Goal: Task Accomplishment & Management: Manage account settings

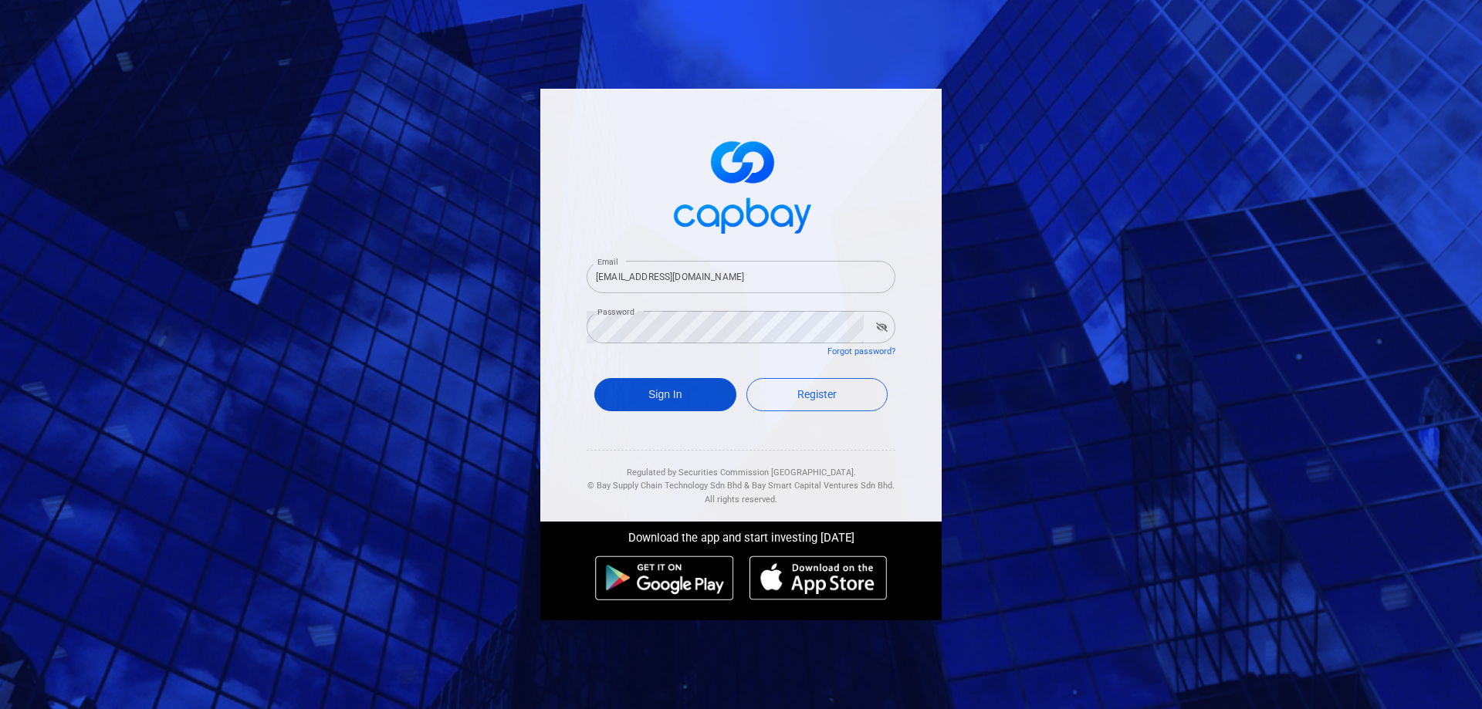
click at [672, 395] on button "Sign In" at bounding box center [665, 394] width 142 height 33
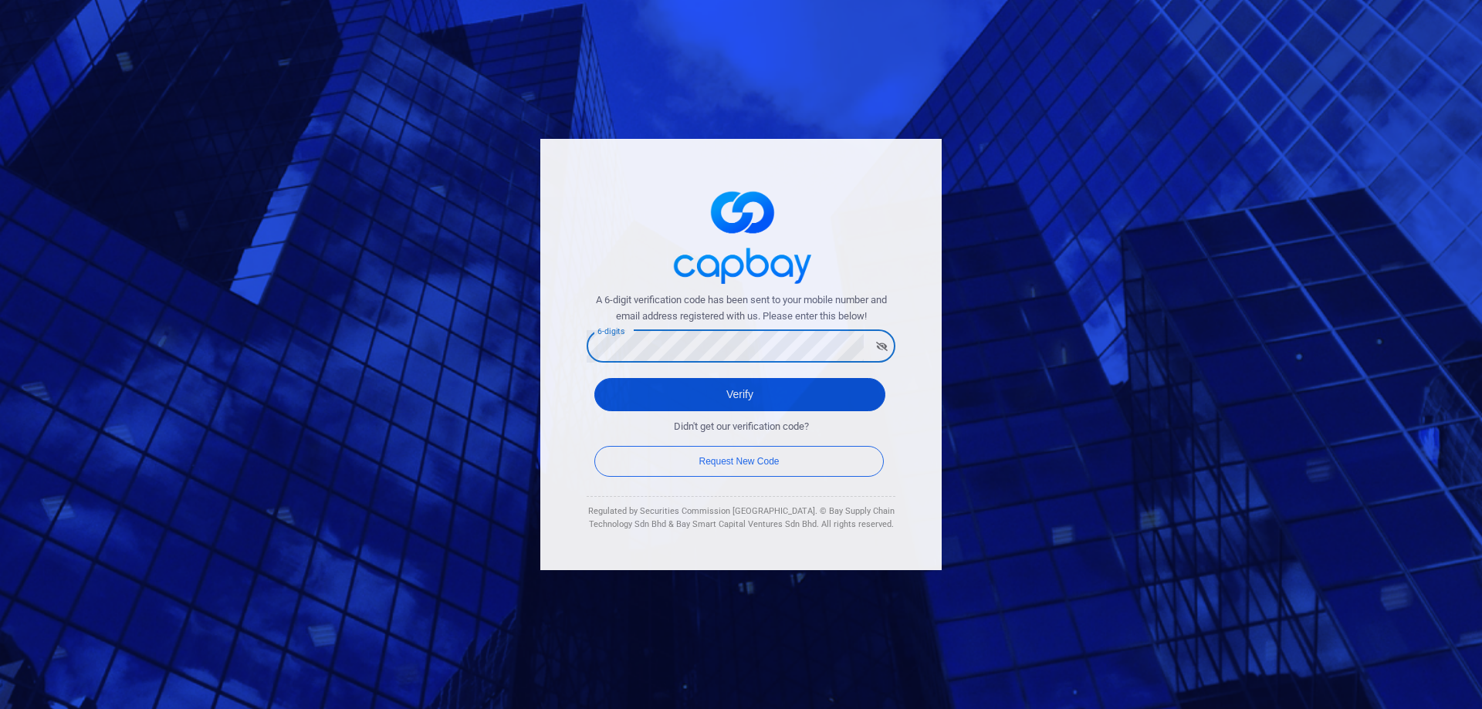
click at [750, 395] on button "Verify" at bounding box center [739, 394] width 291 height 33
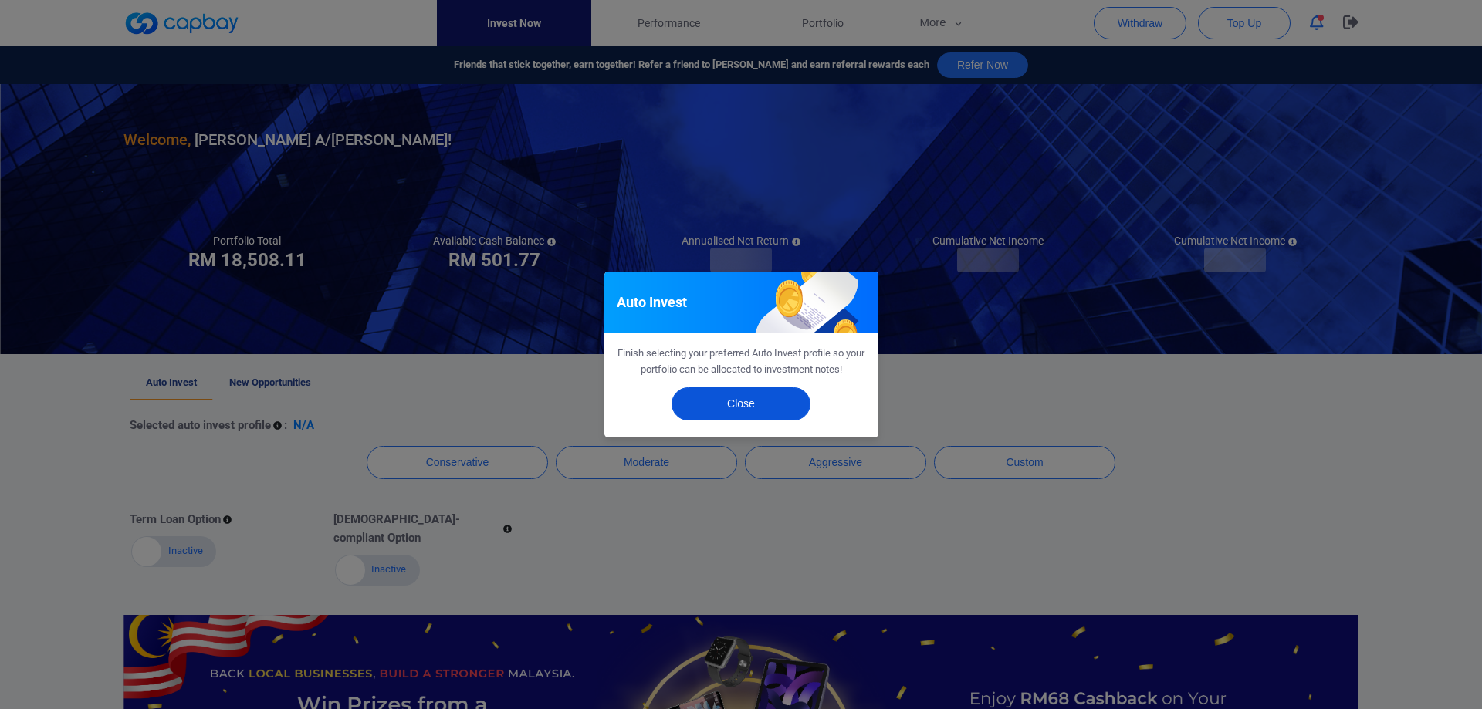
click at [782, 411] on button "Close" at bounding box center [740, 403] width 139 height 33
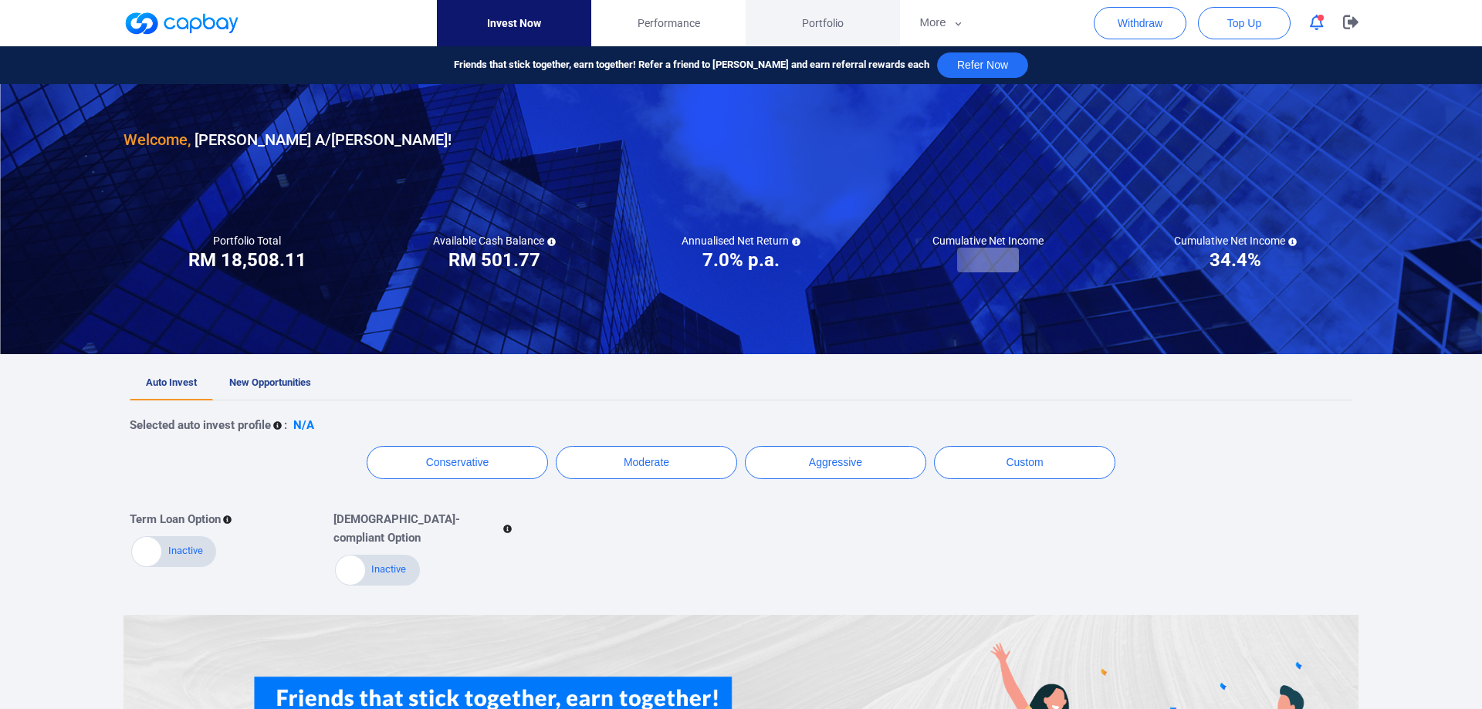
click at [827, 25] on span "Portfolio" at bounding box center [823, 23] width 42 height 17
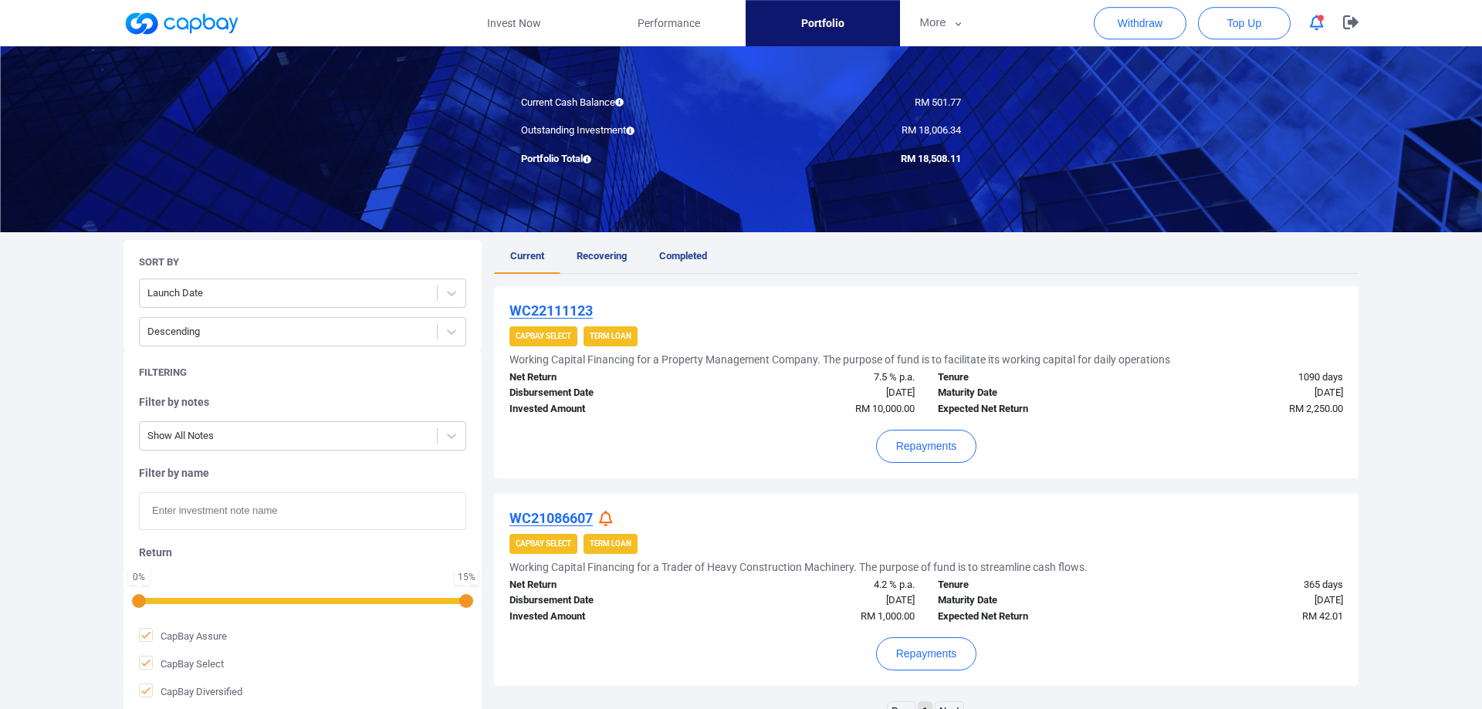
scroll to position [145, 0]
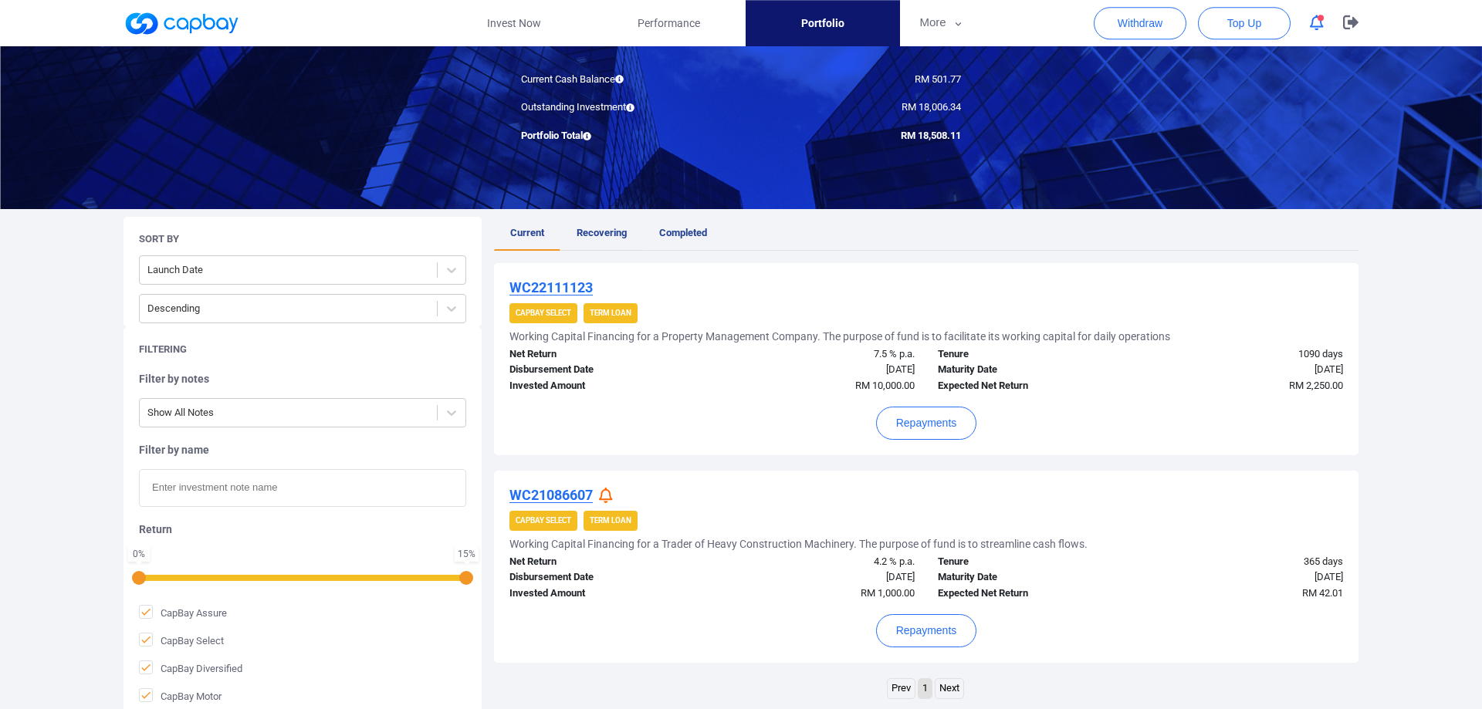
click at [600, 243] on link "Recovering" at bounding box center [601, 234] width 83 height 34
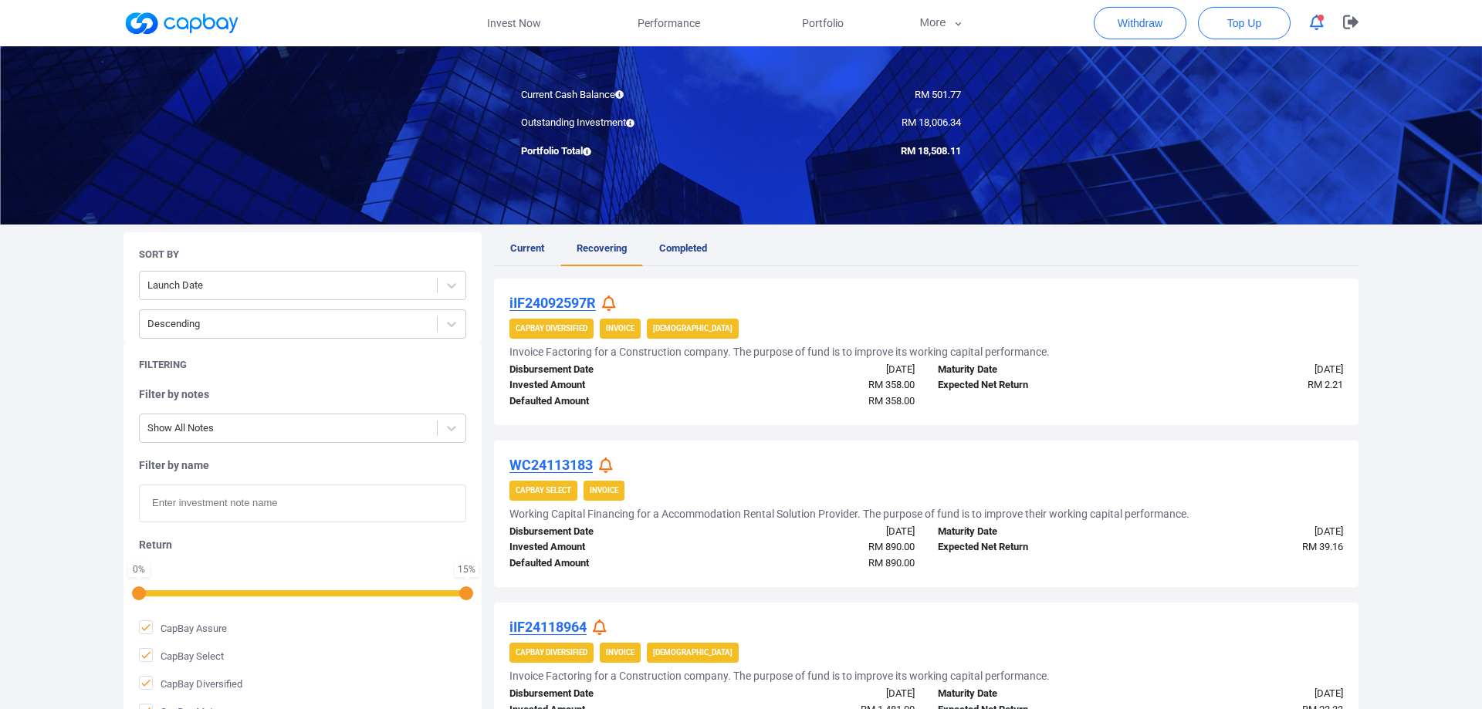
scroll to position [127, 0]
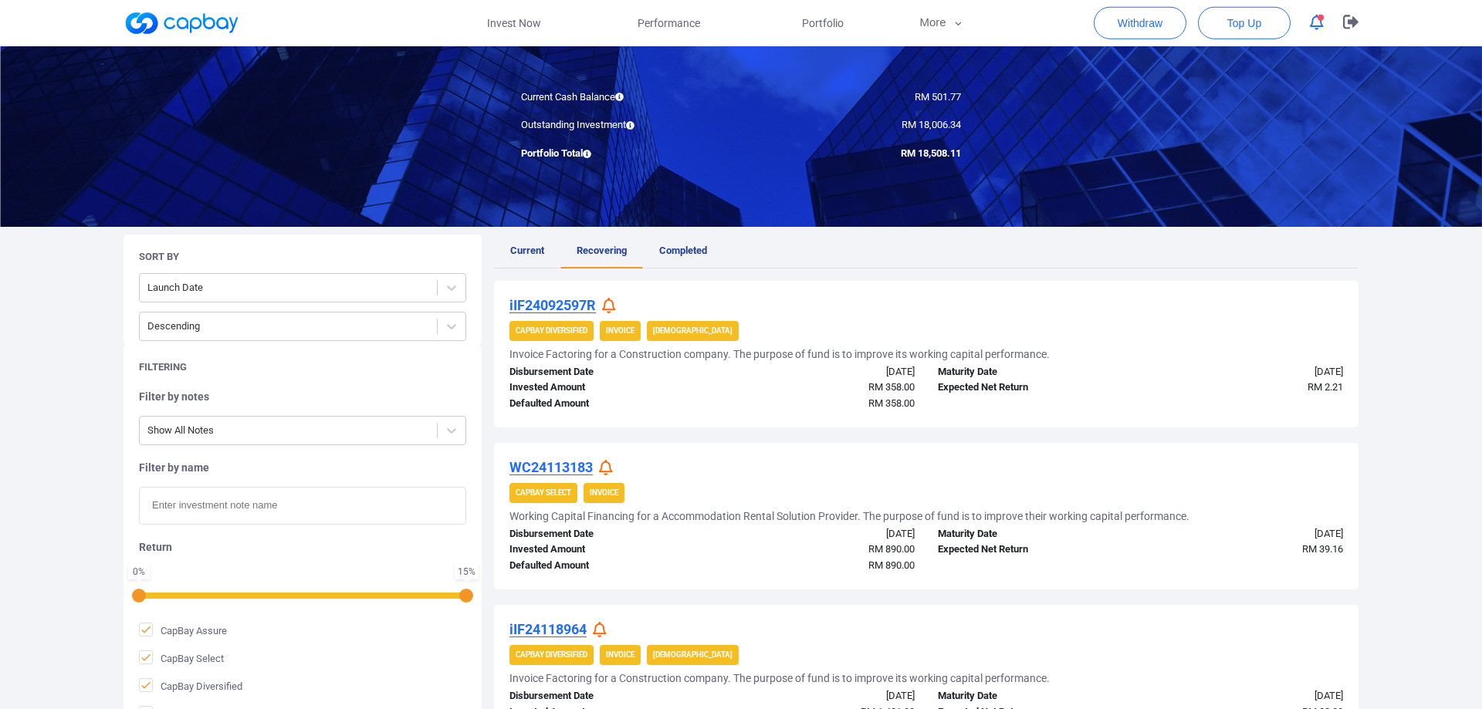
click at [528, 251] on span "Current" at bounding box center [527, 251] width 34 height 12
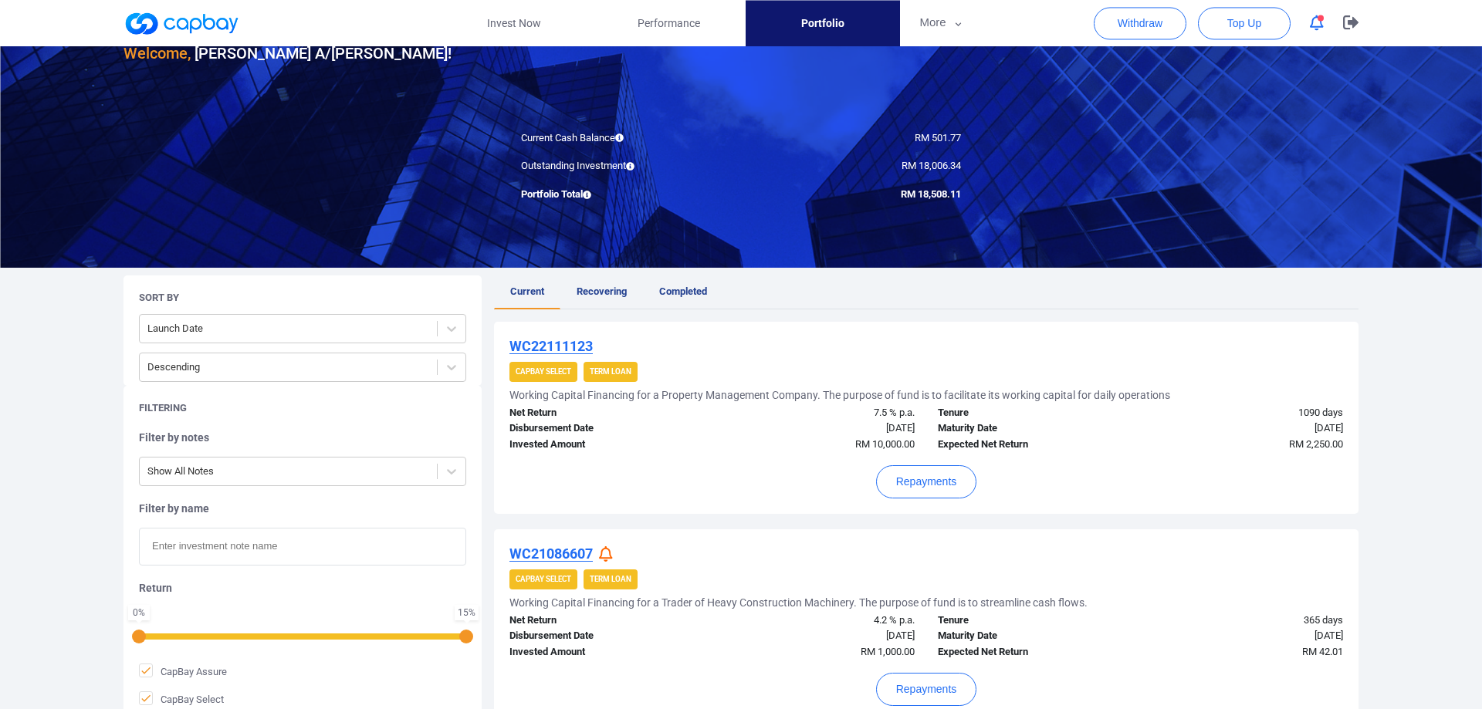
scroll to position [114, 0]
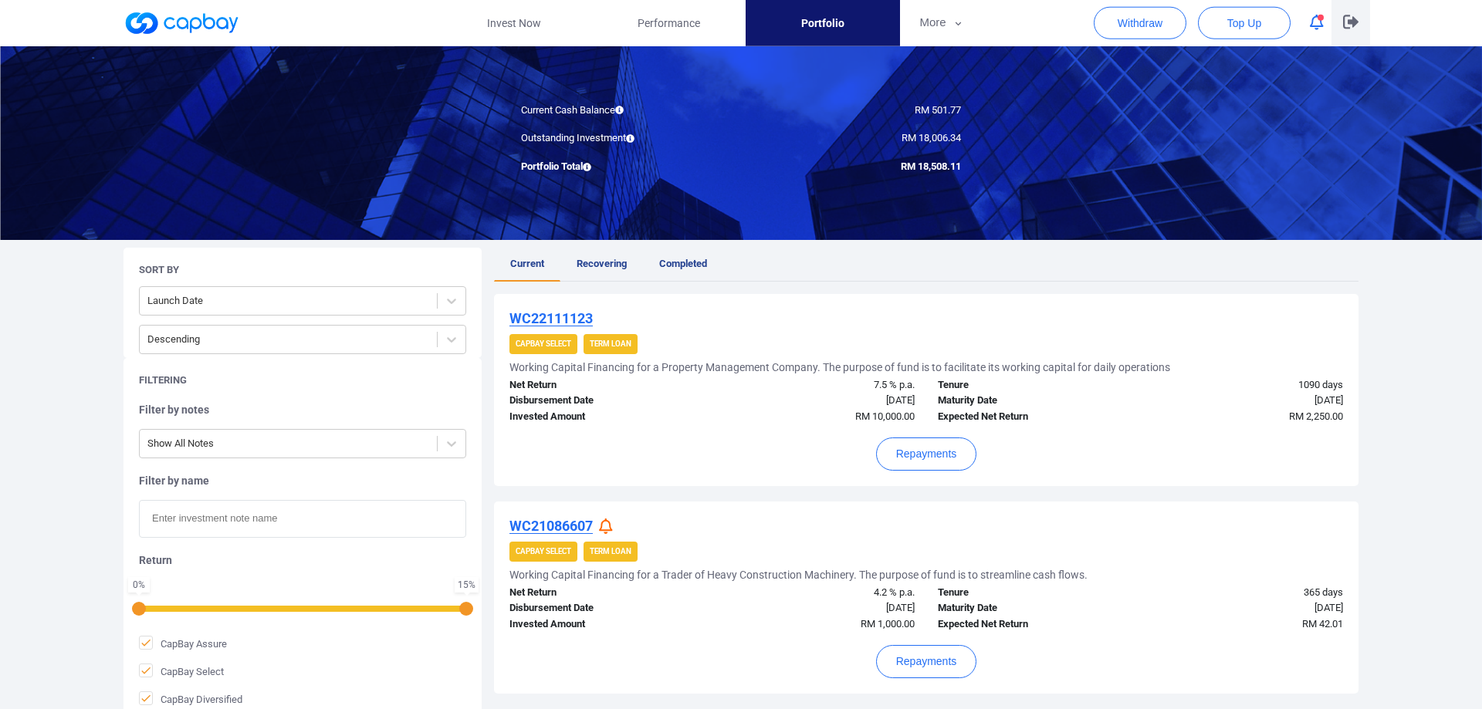
click at [1342, 26] on button "button" at bounding box center [1350, 23] width 39 height 46
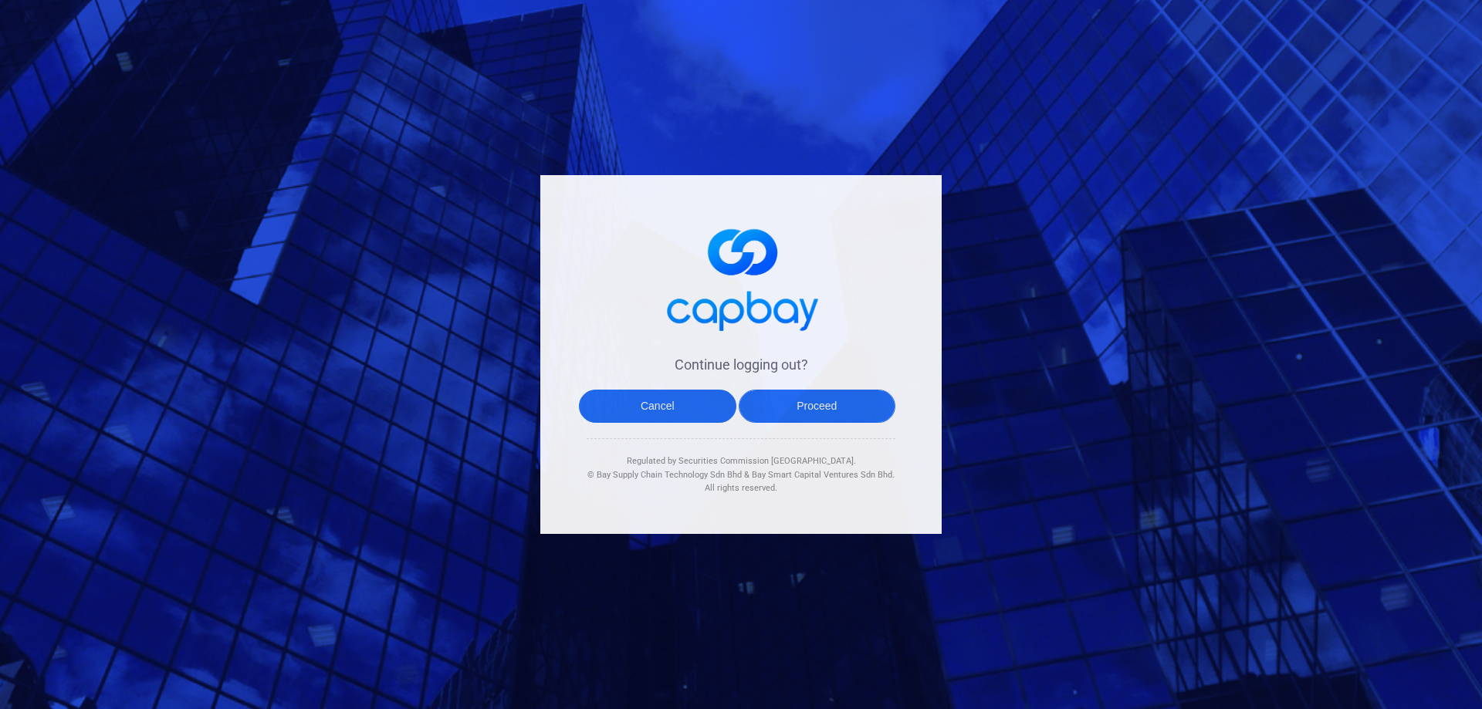
click at [838, 411] on button "Proceed" at bounding box center [817, 406] width 157 height 33
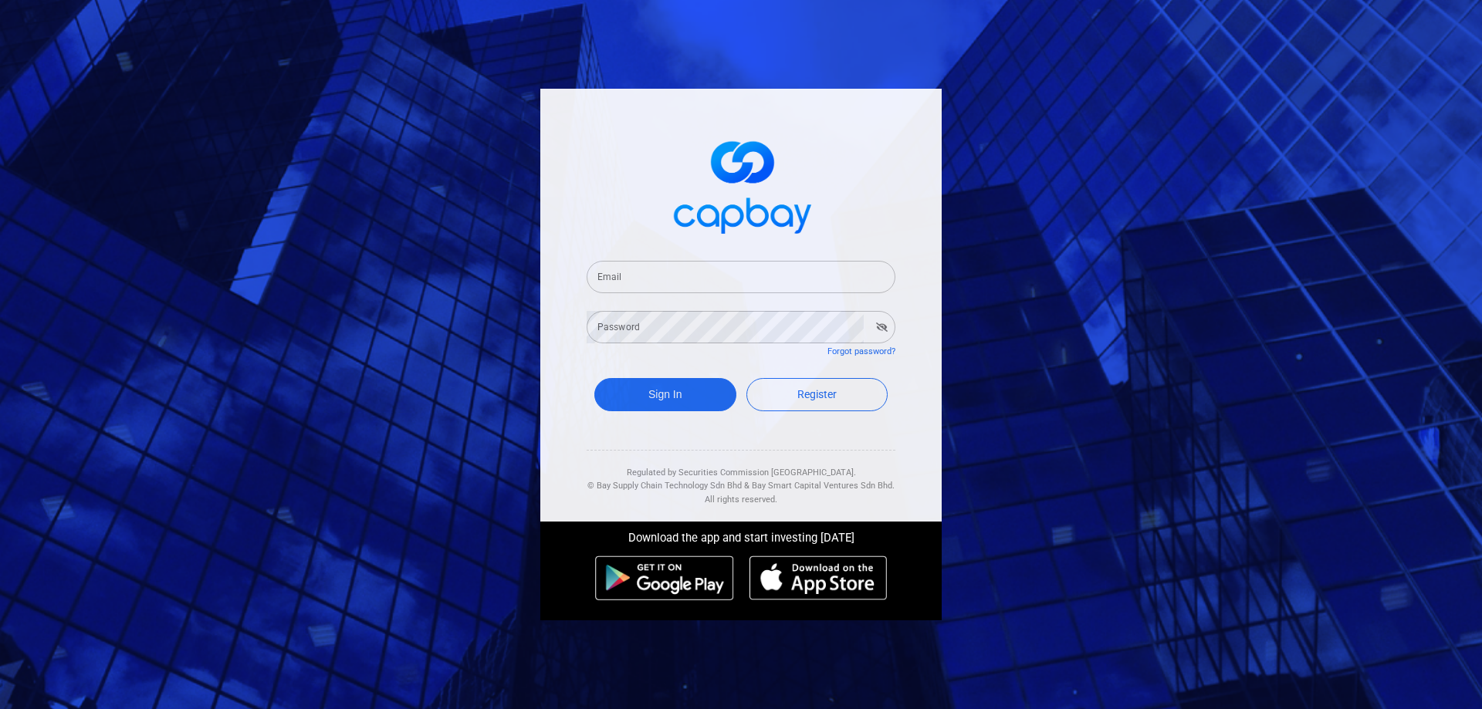
type input "[EMAIL_ADDRESS][DOMAIN_NAME]"
